Goal: Task Accomplishment & Management: Manage account settings

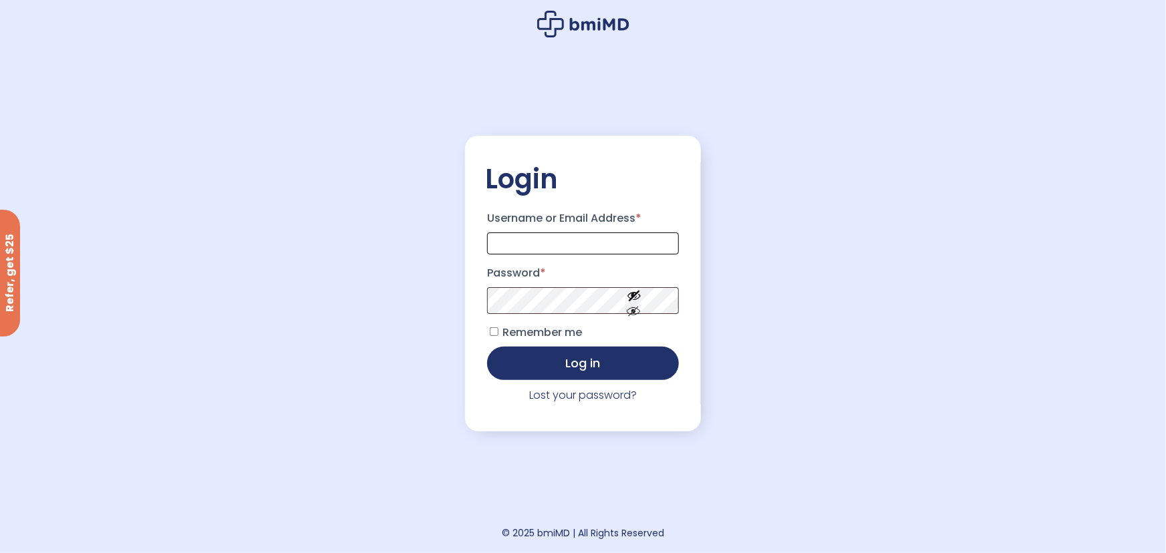
click at [580, 236] on input "Username or Email Address *" at bounding box center [583, 244] width 192 height 22
click at [539, 245] on input "Username or Email Address *" at bounding box center [583, 244] width 192 height 22
type input "**********"
click at [563, 363] on button "Log in" at bounding box center [583, 362] width 192 height 33
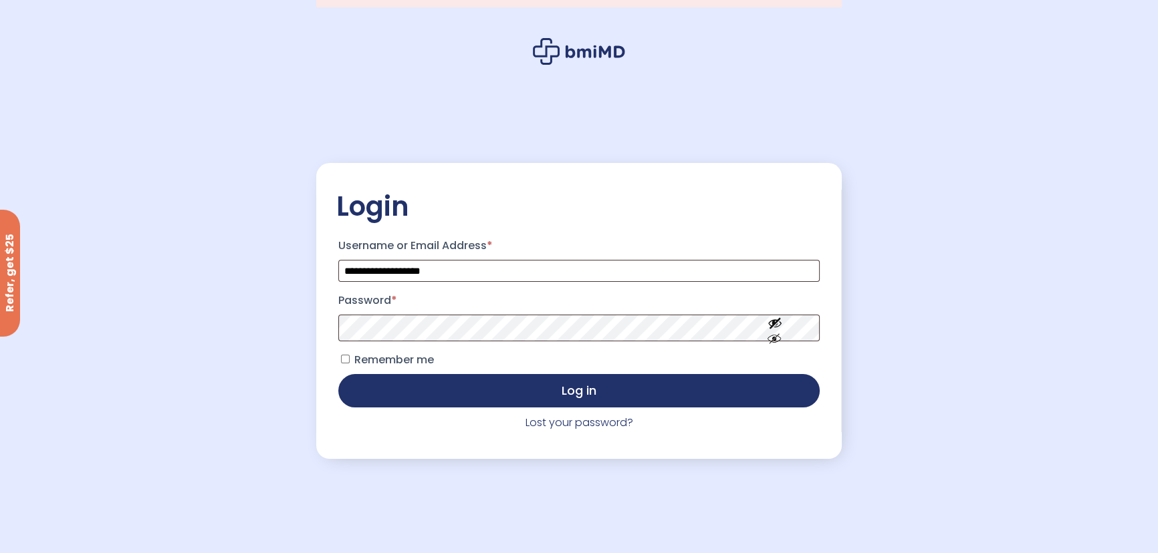
scroll to position [60, 0]
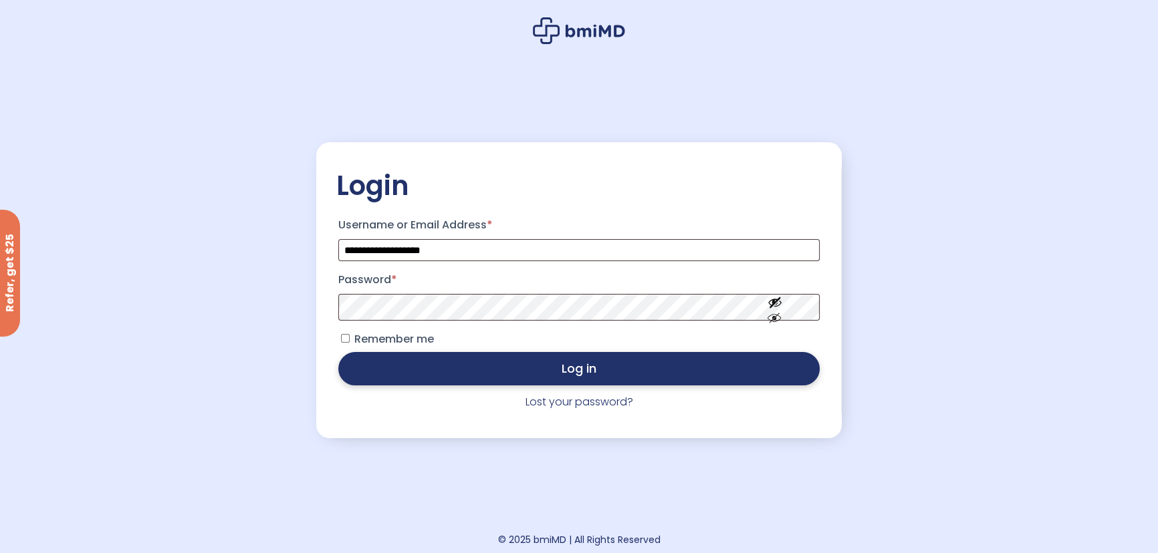
click at [542, 375] on button "Log in" at bounding box center [578, 368] width 481 height 33
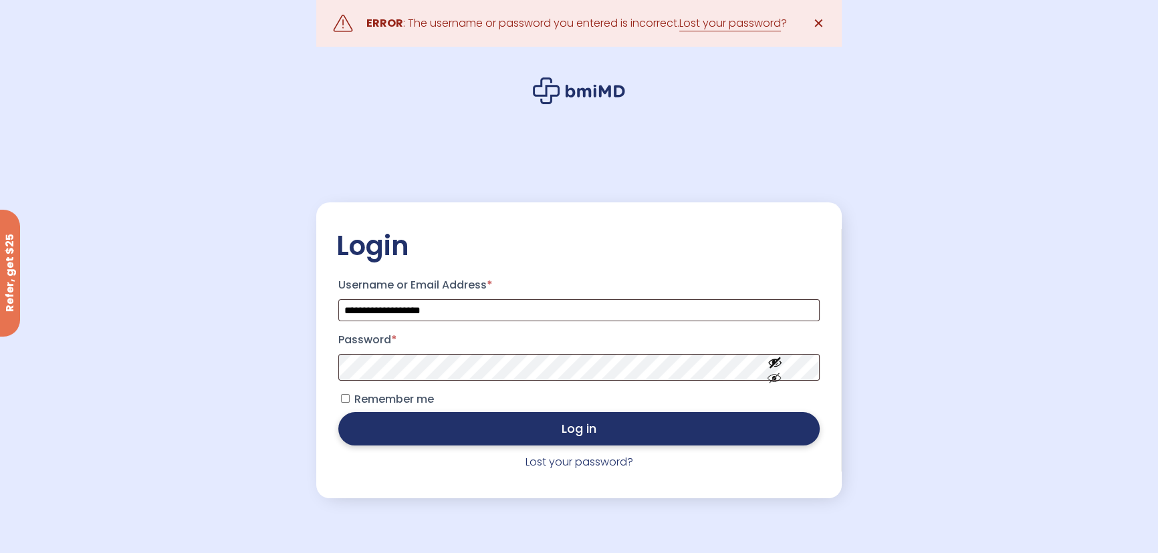
click at [509, 424] on button "Log in" at bounding box center [578, 428] width 481 height 33
click at [590, 435] on button "Log in" at bounding box center [578, 428] width 481 height 33
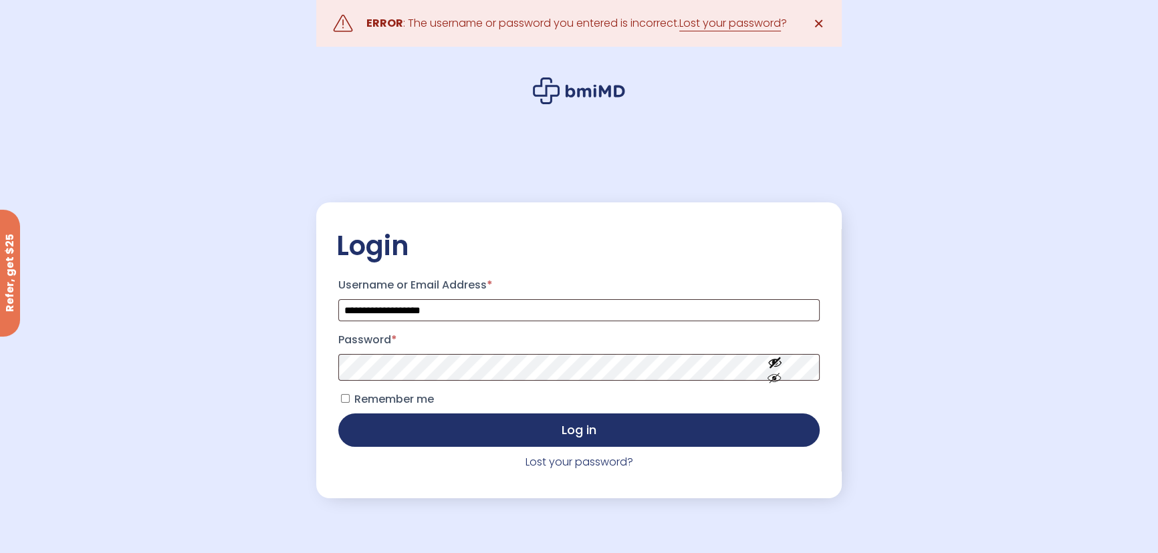
click at [821, 15] on span "✕" at bounding box center [818, 23] width 11 height 19
